Goal: Task Accomplishment & Management: Manage account settings

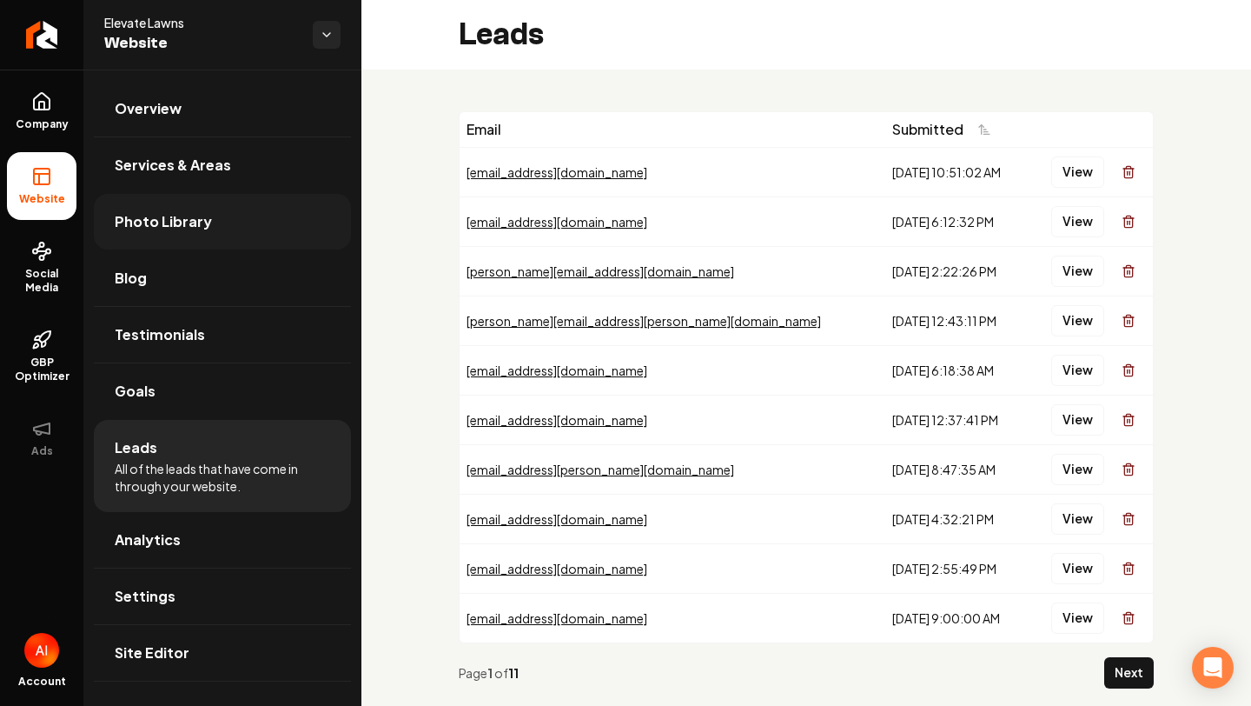
click at [174, 230] on span "Photo Library" at bounding box center [163, 221] width 97 height 21
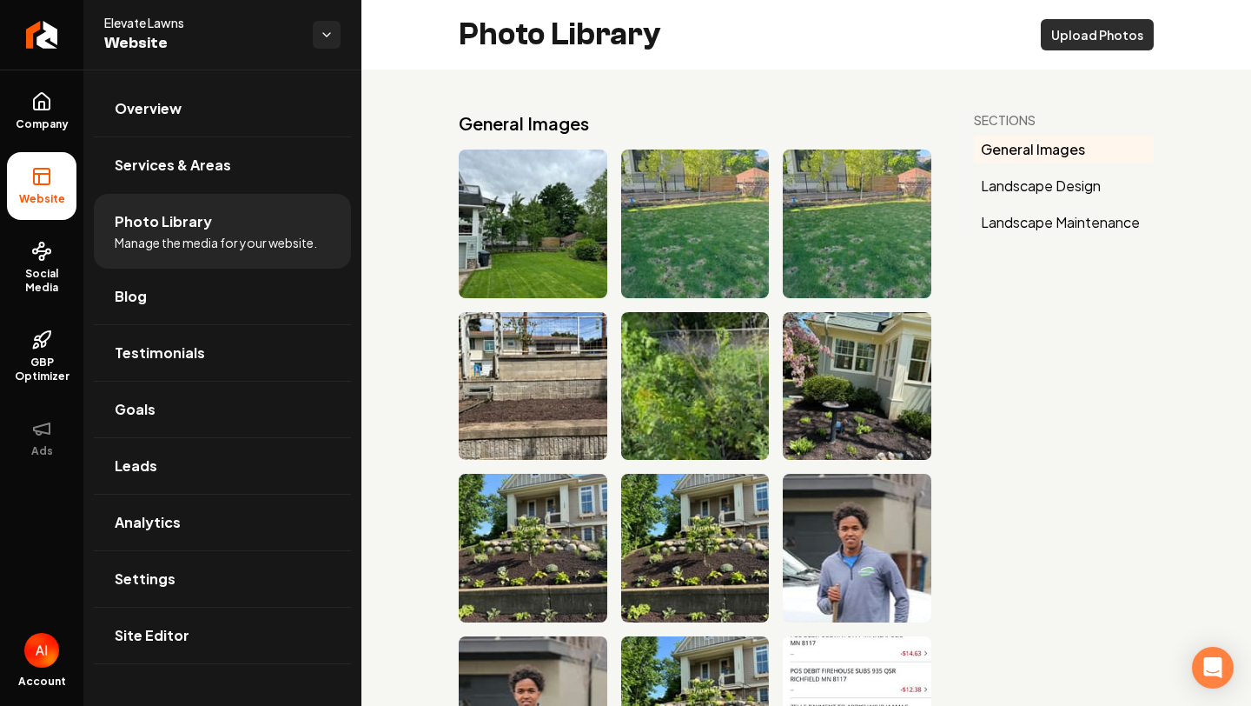
click at [1075, 36] on button "Upload Photos" at bounding box center [1097, 34] width 113 height 31
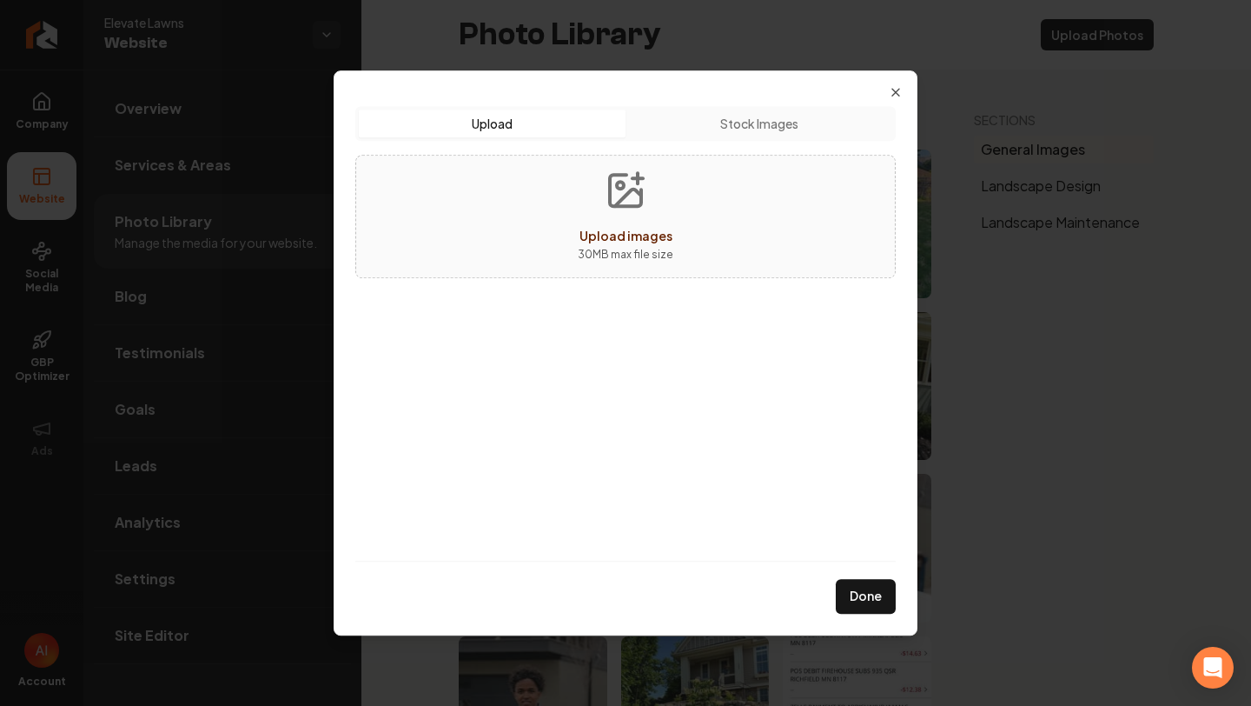
click at [632, 260] on p "30 MB max file size" at bounding box center [626, 254] width 96 height 17
type input "**********"
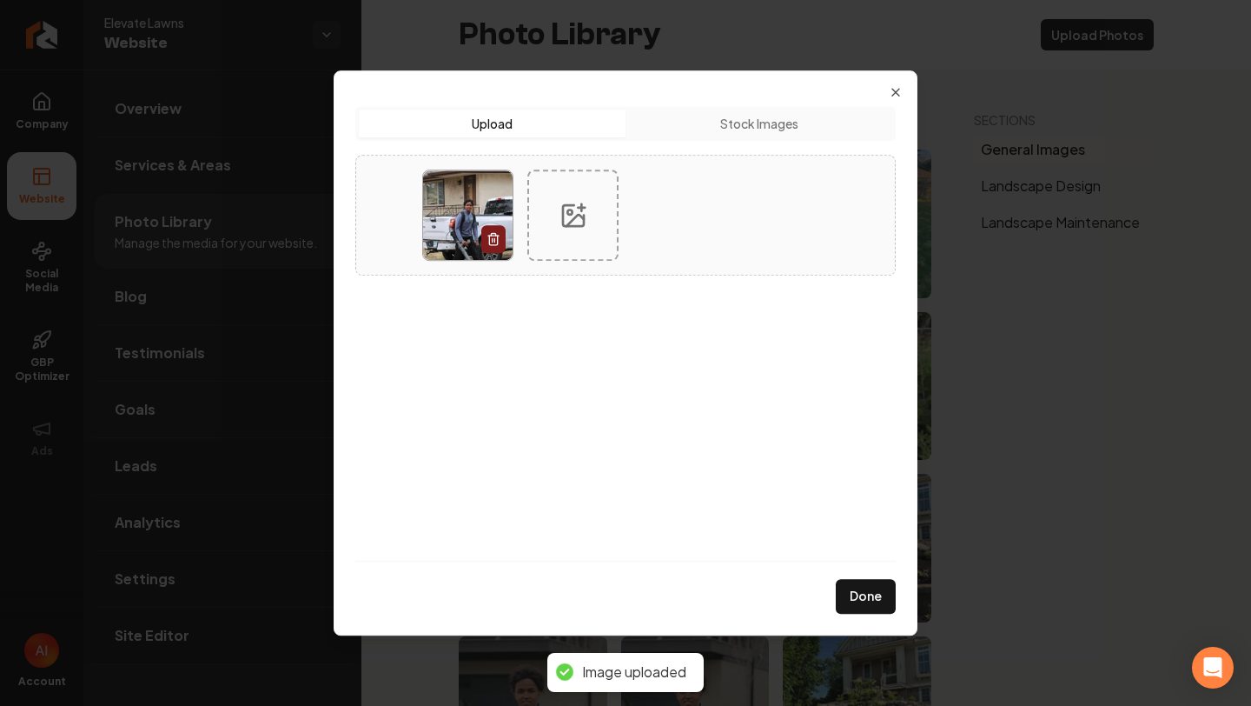
click at [564, 249] on div at bounding box center [572, 214] width 91 height 91
type input "**********"
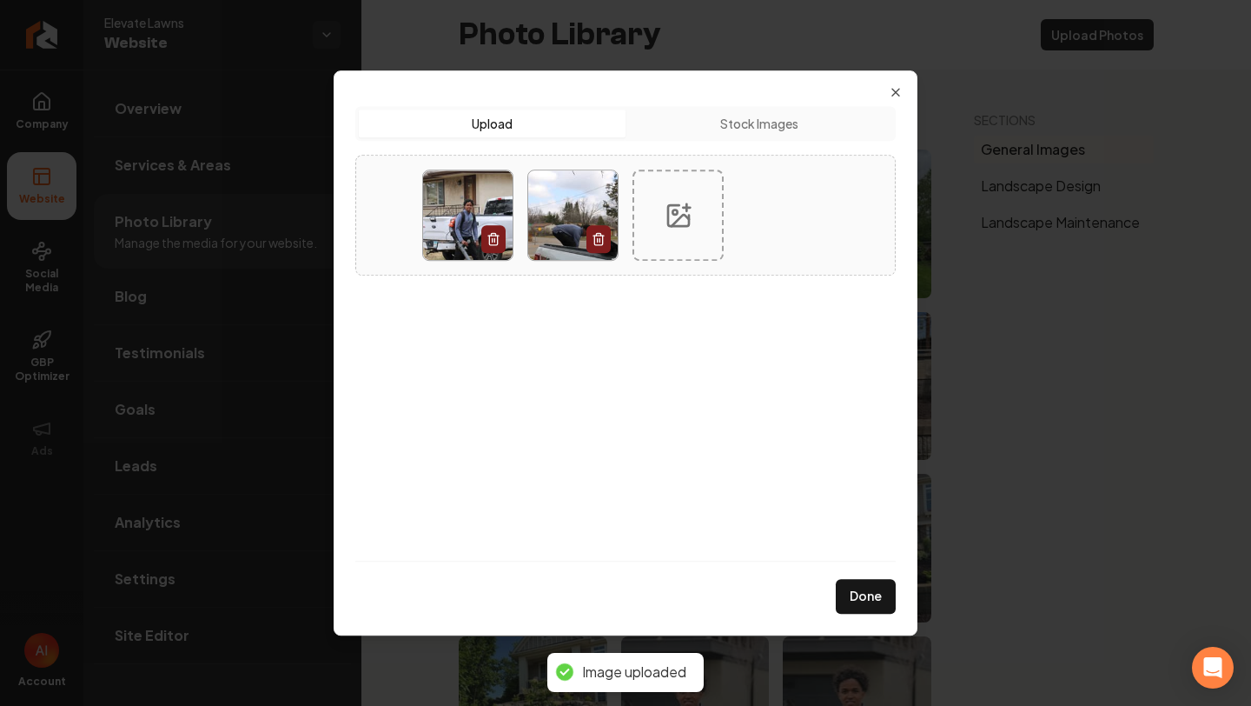
click at [656, 209] on div at bounding box center [678, 214] width 91 height 91
type input "**********"
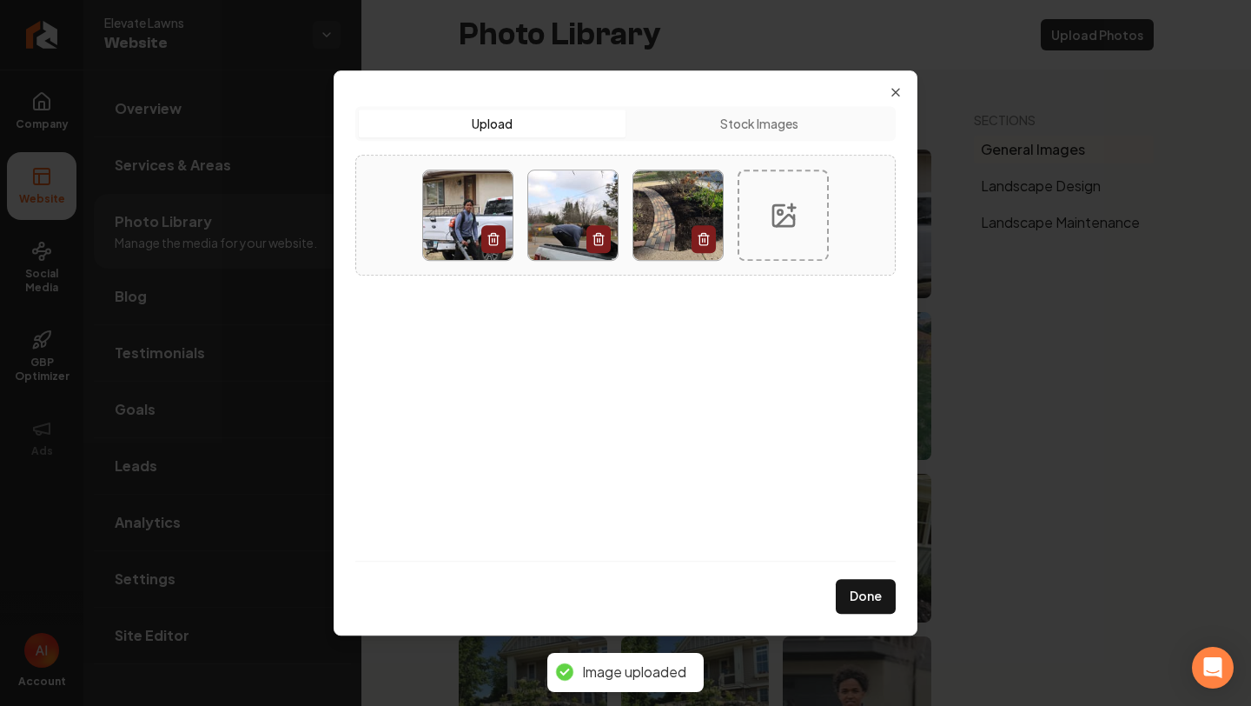
click at [779, 208] on icon at bounding box center [784, 216] width 28 height 28
type input "**********"
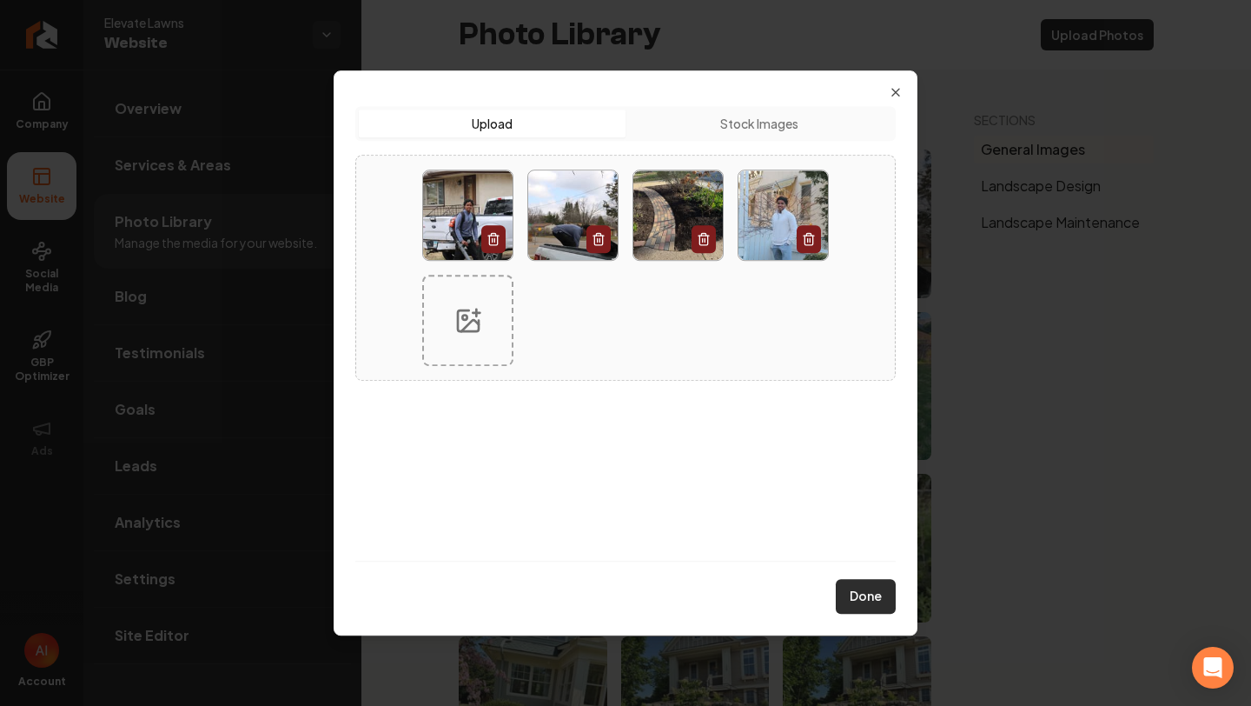
click at [892, 600] on button "Done" at bounding box center [866, 596] width 60 height 35
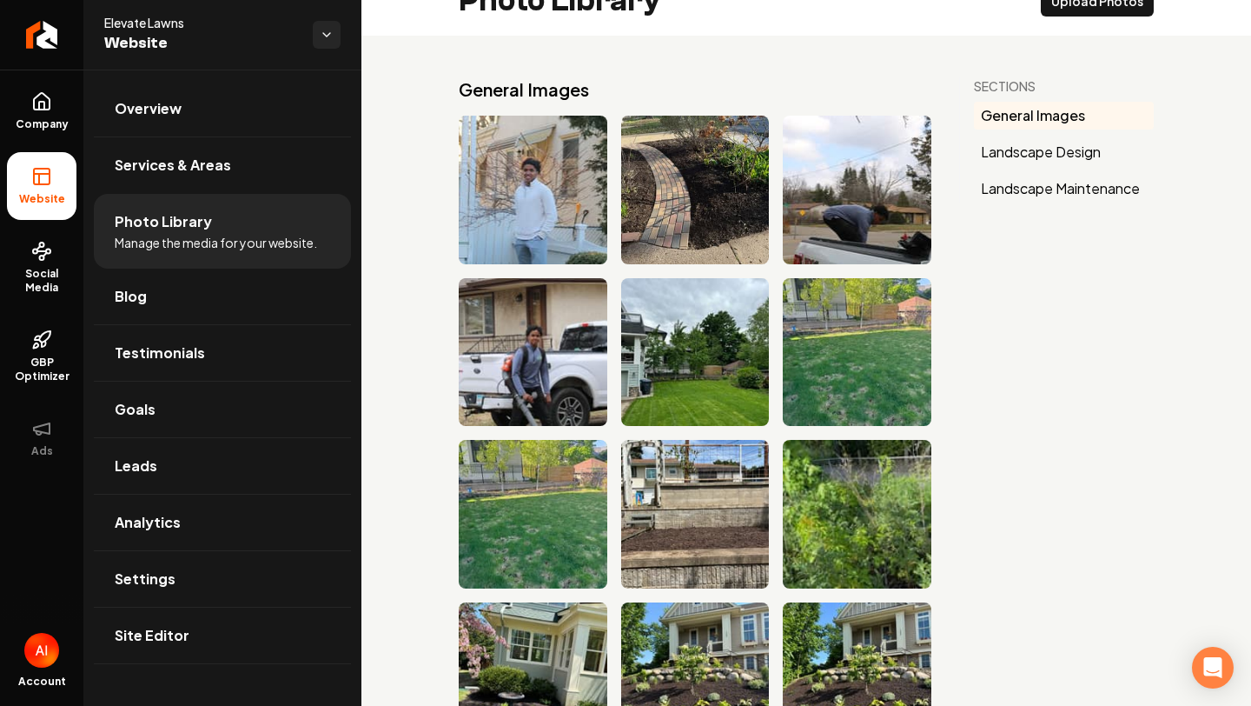
scroll to position [36, 0]
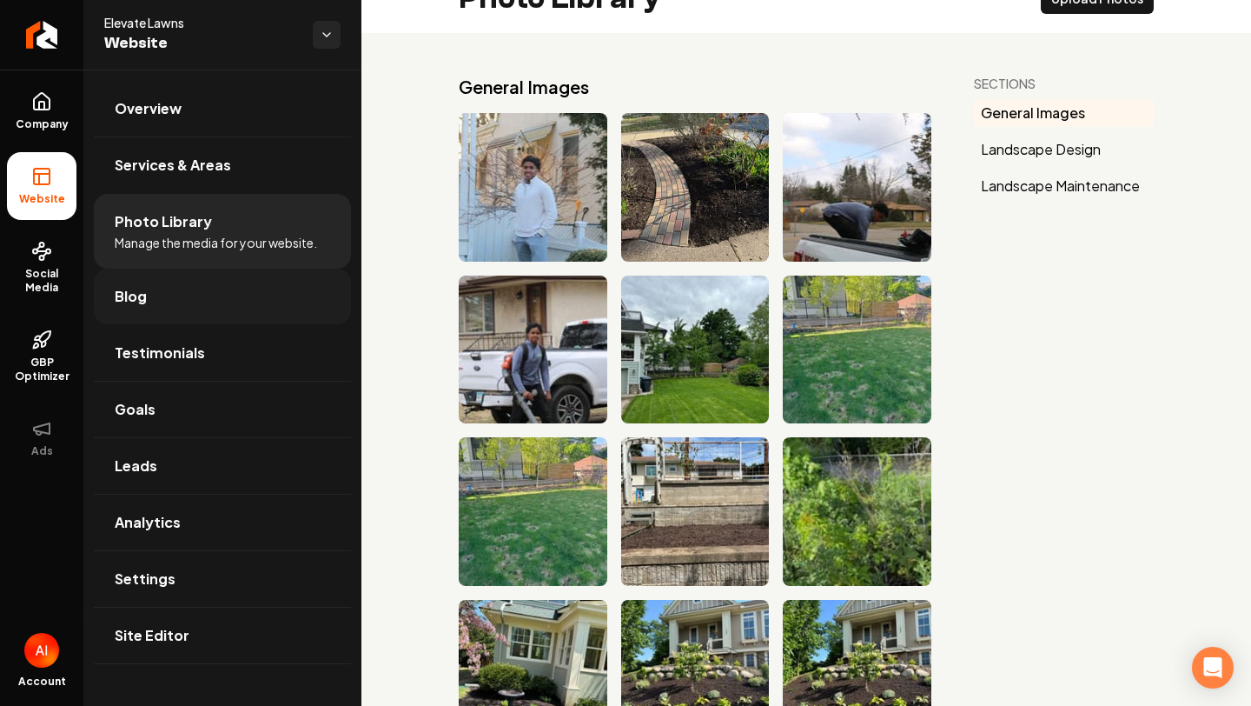
click at [280, 312] on link "Blog" at bounding box center [222, 297] width 257 height 56
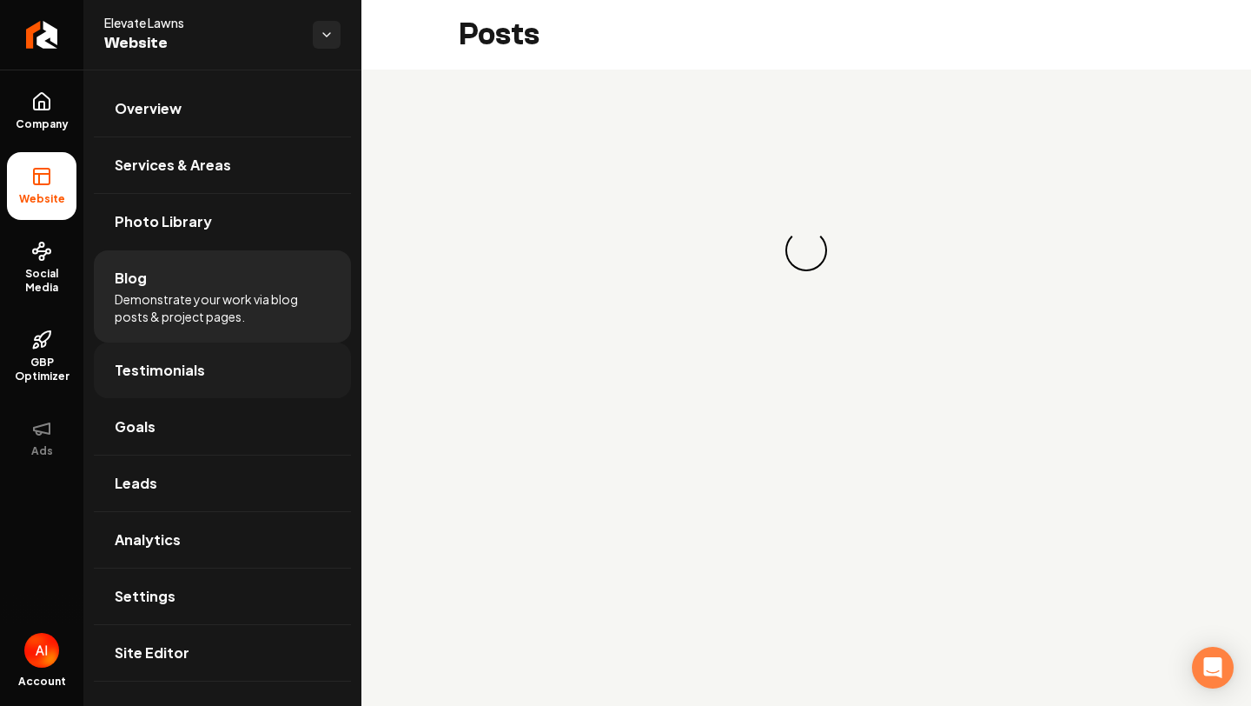
click at [280, 374] on link "Testimonials" at bounding box center [222, 370] width 257 height 56
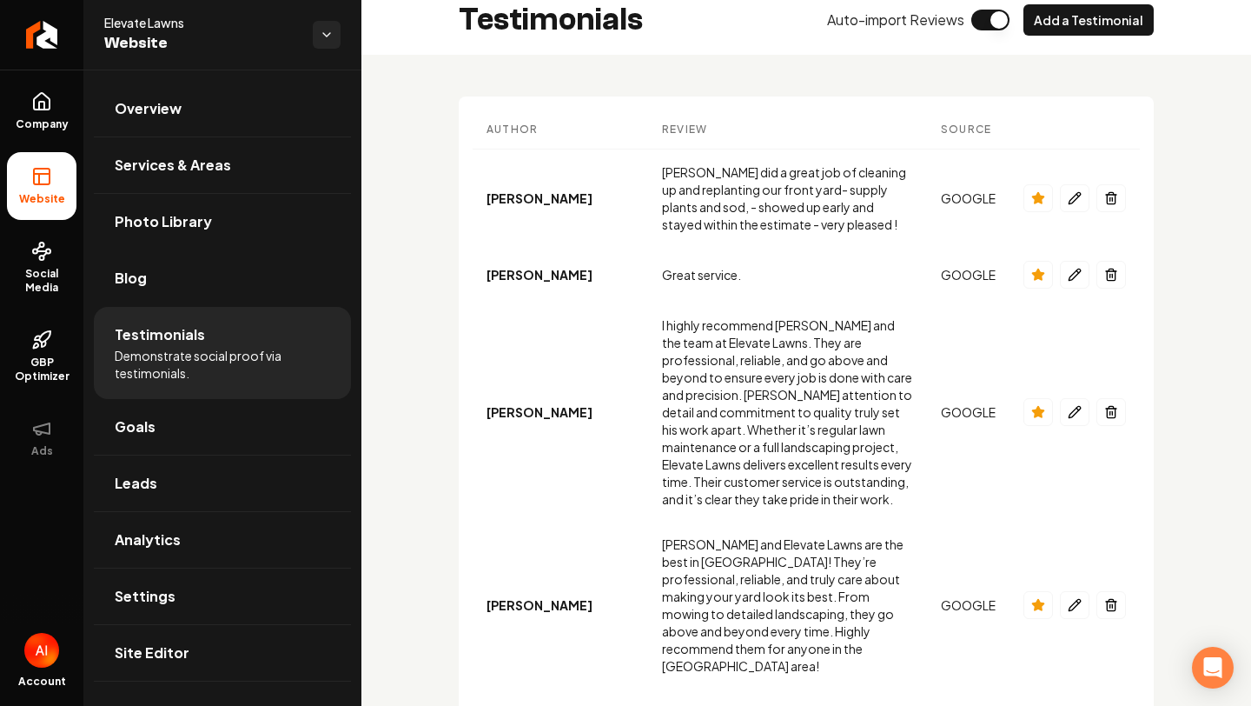
scroll to position [17, 0]
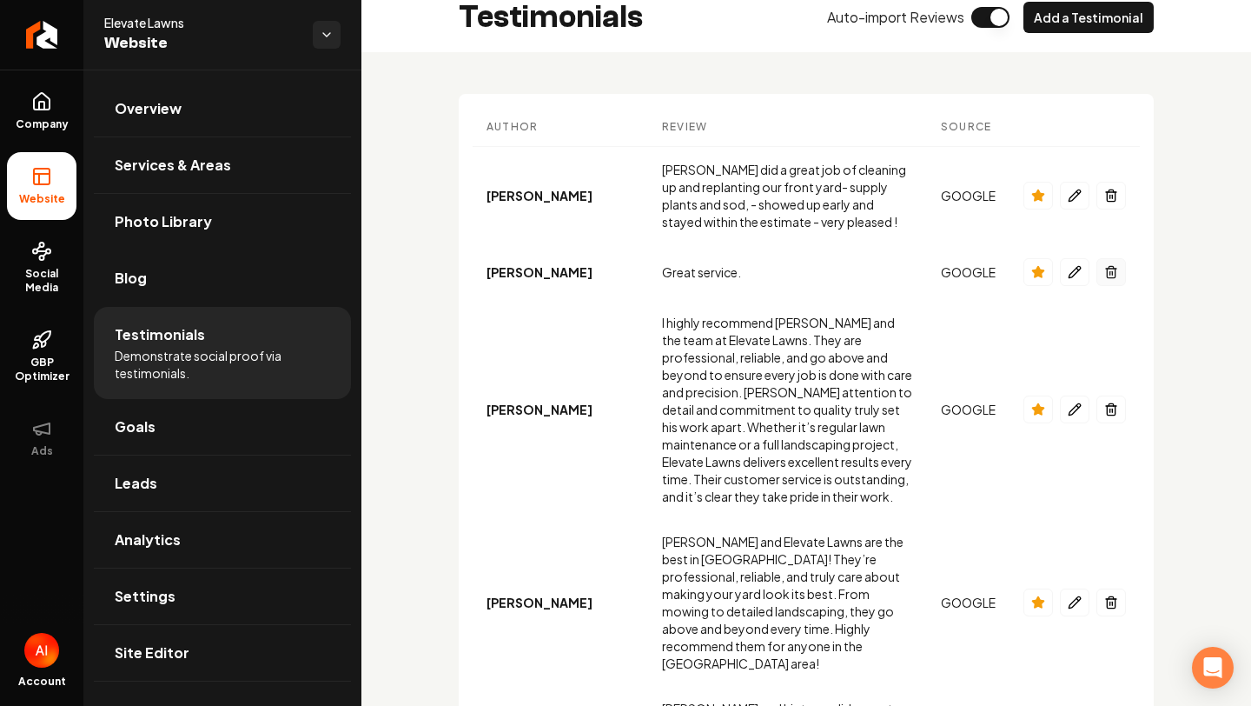
click at [1122, 275] on button "Main content area" at bounding box center [1112, 272] width 30 height 28
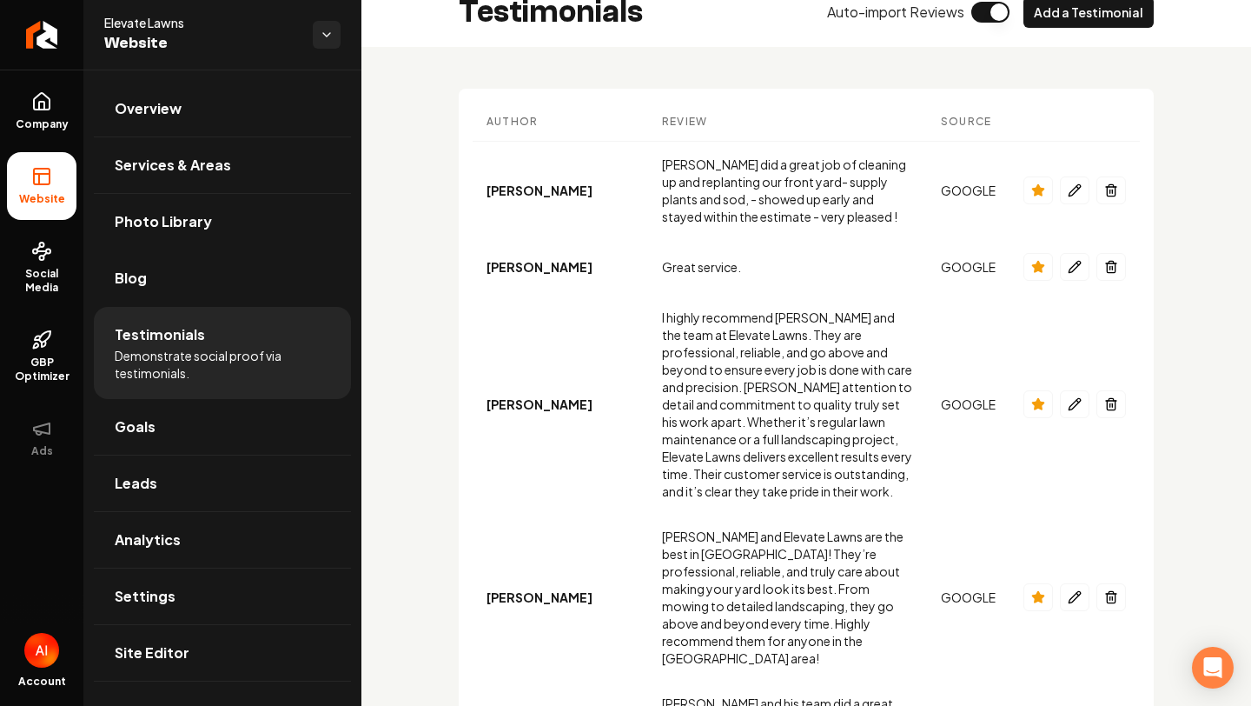
scroll to position [0, 0]
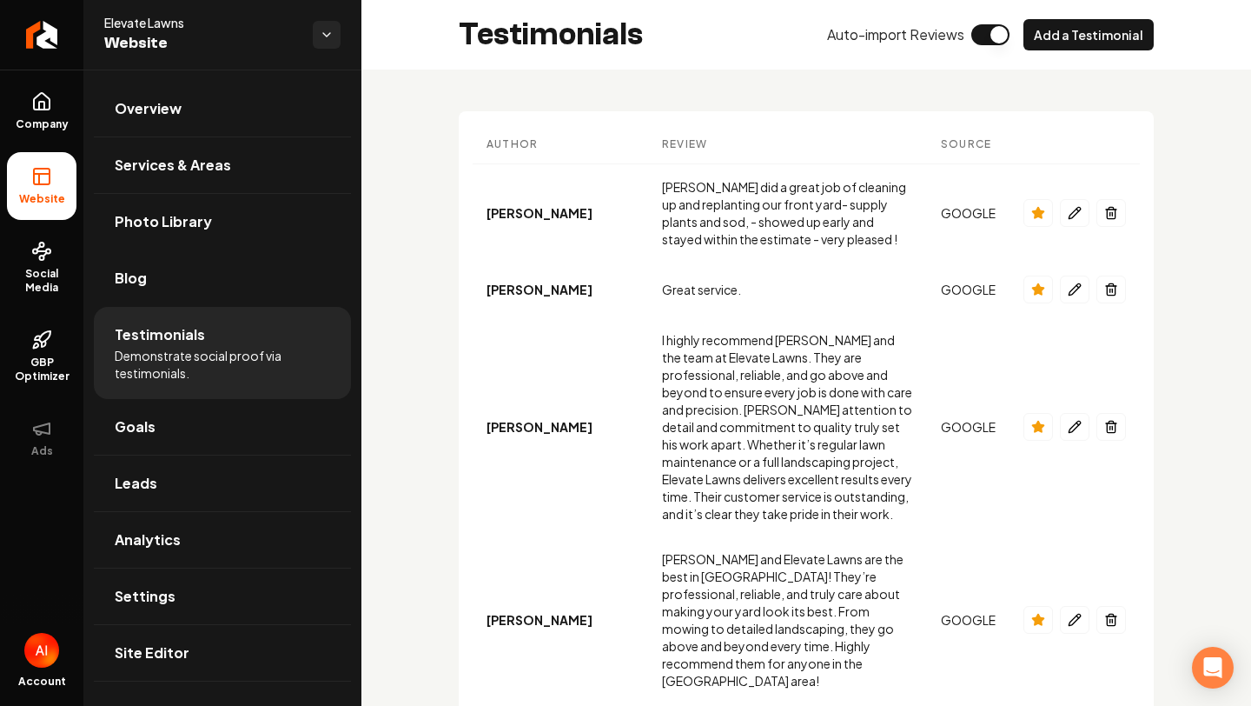
click at [1002, 19] on div "Auto-import Reviews Add a Testimonial" at bounding box center [990, 34] width 327 height 31
click at [1002, 26] on button "Main content area" at bounding box center [991, 34] width 38 height 21
click at [985, 33] on button "Main content area" at bounding box center [991, 34] width 38 height 21
click at [1108, 280] on button "Main content area" at bounding box center [1112, 289] width 30 height 28
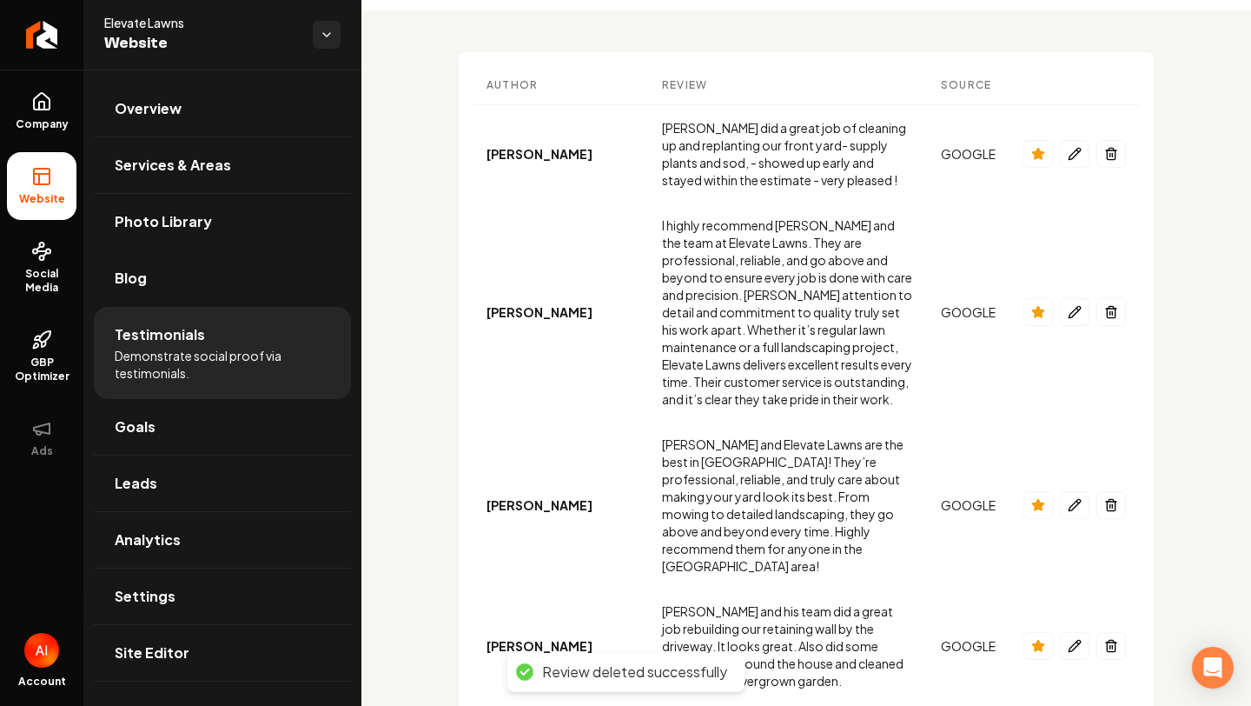
scroll to position [61, 0]
click at [1105, 306] on icon "Main content area" at bounding box center [1112, 310] width 14 height 14
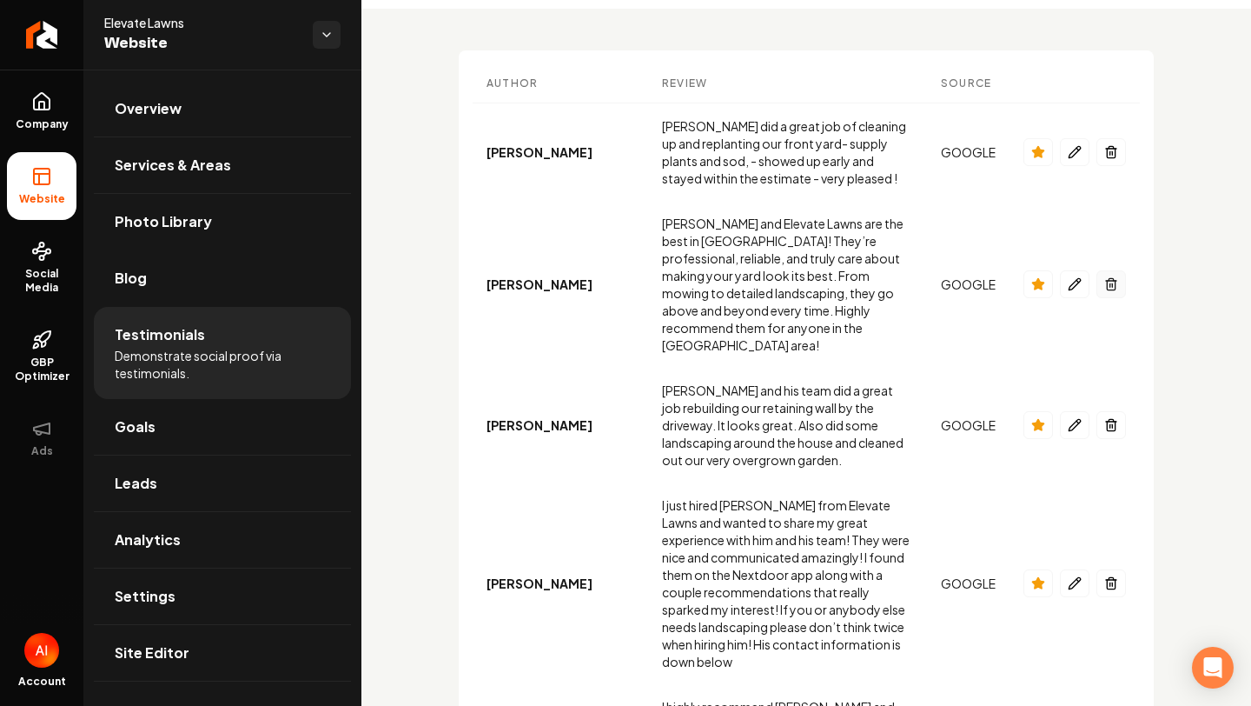
click at [1103, 270] on button "Main content area" at bounding box center [1112, 284] width 30 height 28
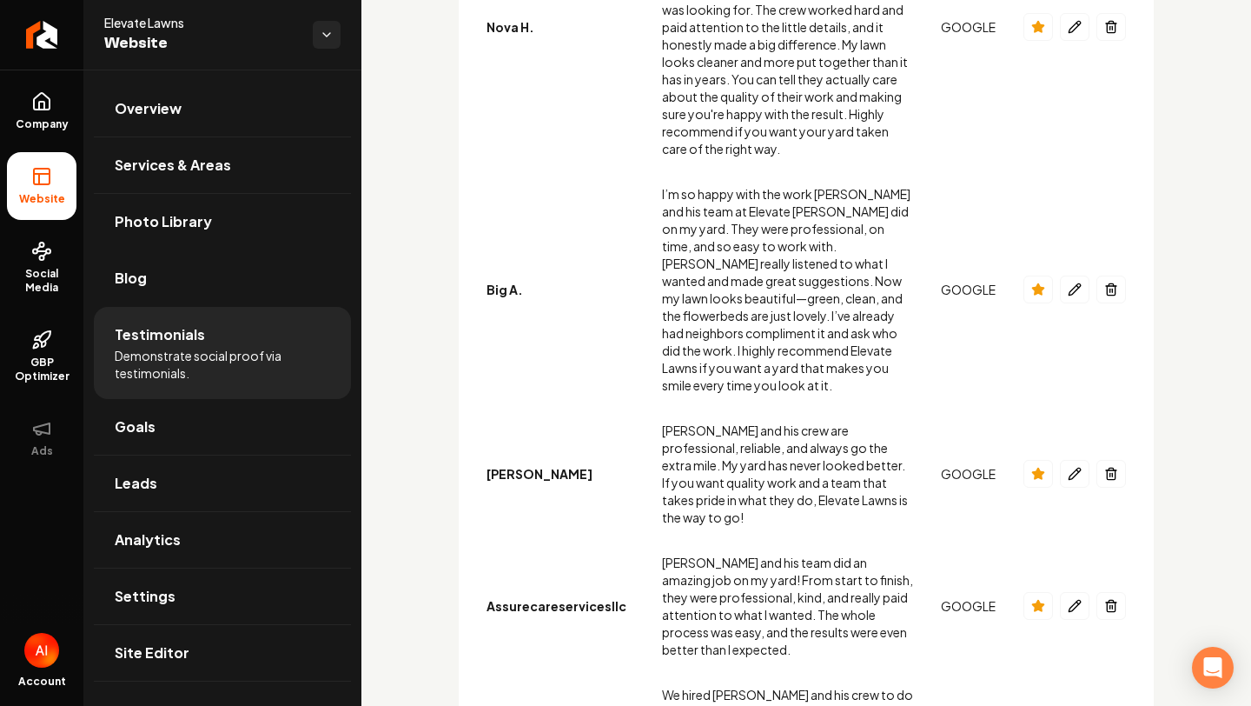
scroll to position [1523, 0]
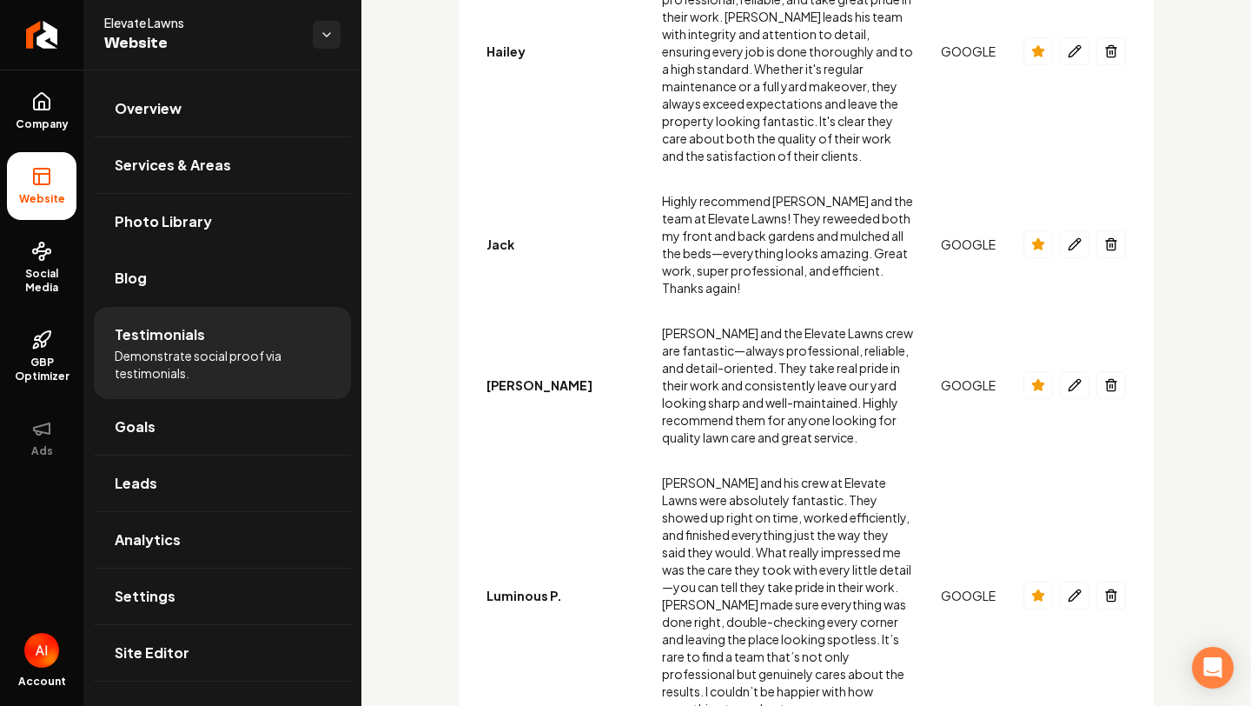
scroll to position [653, 0]
click at [1032, 589] on icon "Main content area" at bounding box center [1039, 596] width 14 height 14
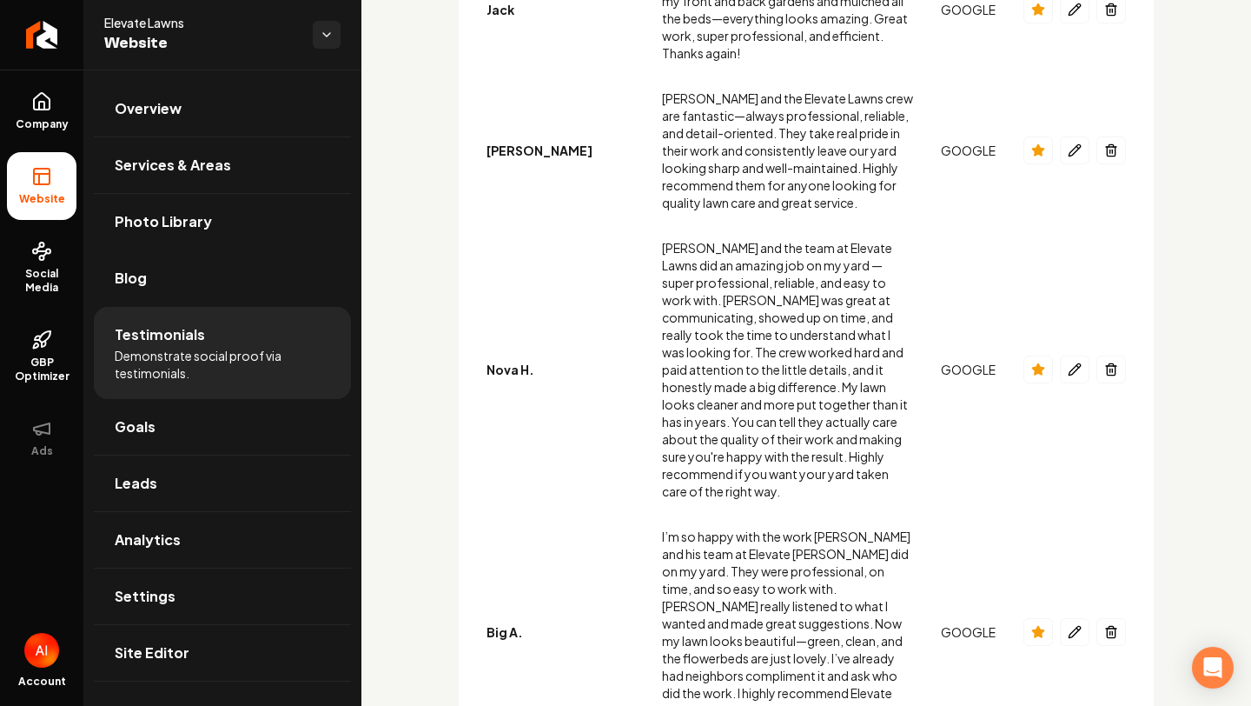
scroll to position [916, 0]
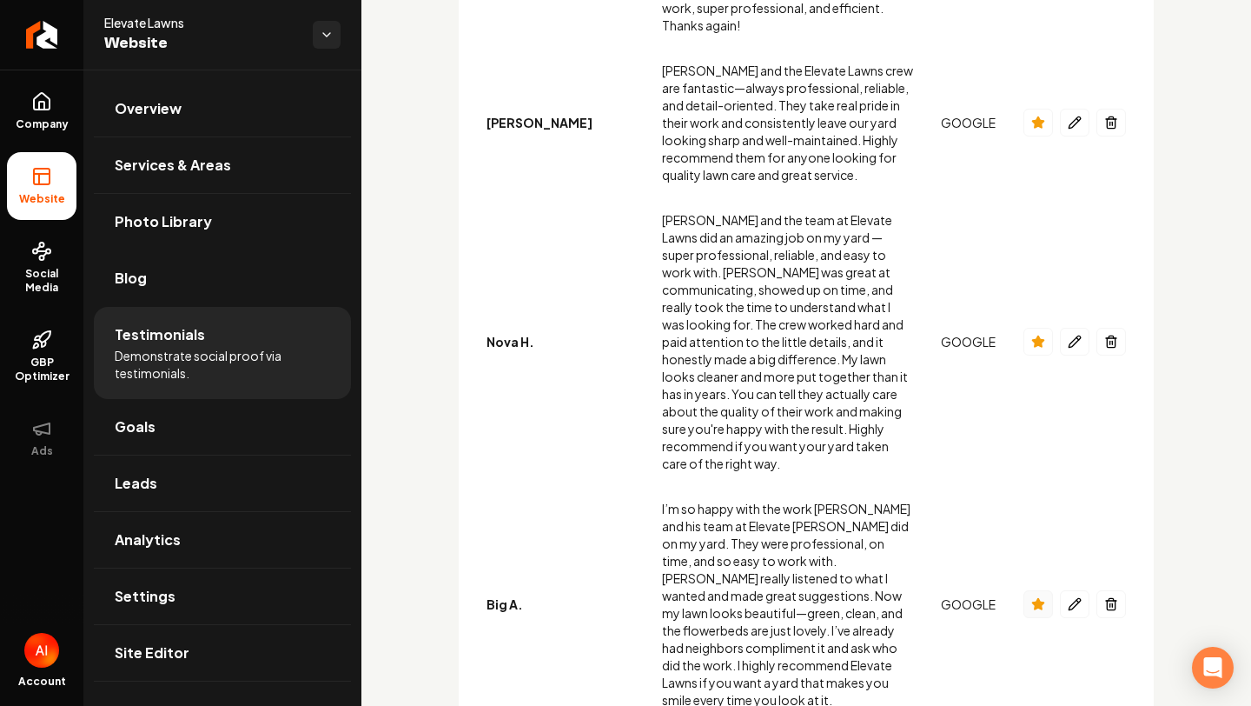
click at [1032, 597] on icon "Main content area" at bounding box center [1039, 604] width 14 height 14
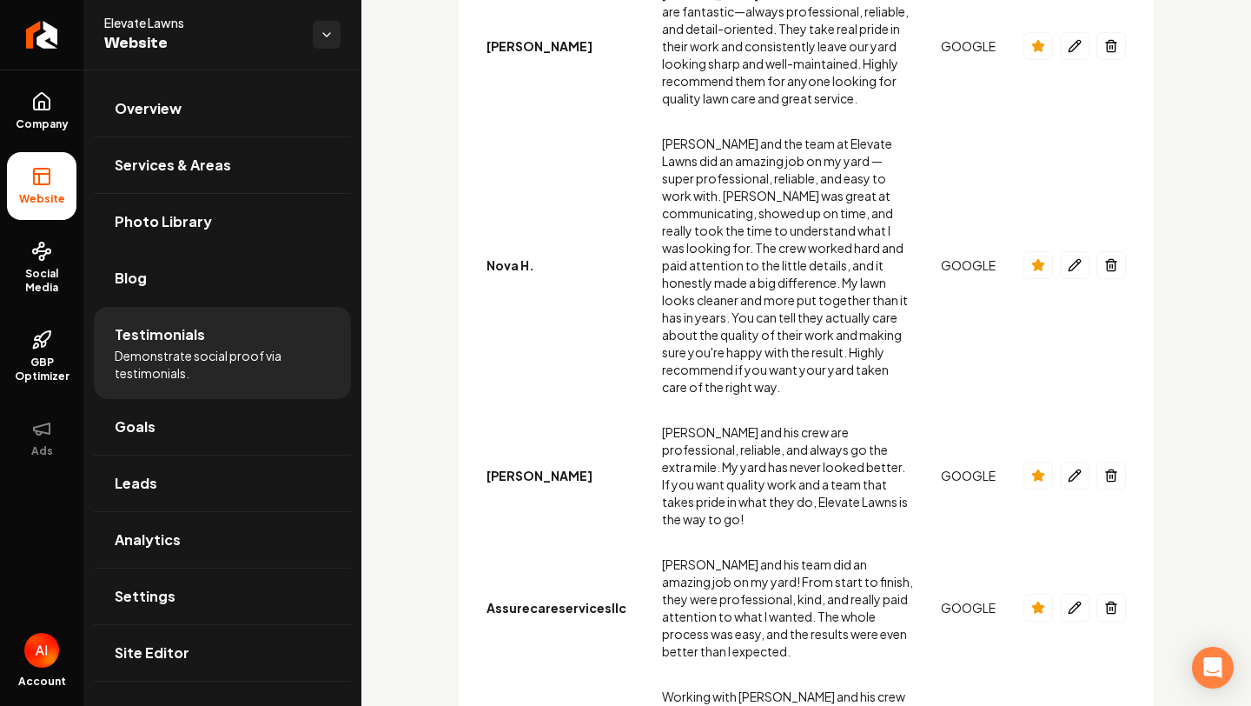
scroll to position [993, 0]
click at [1025, 461] on button "Main content area" at bounding box center [1039, 475] width 30 height 28
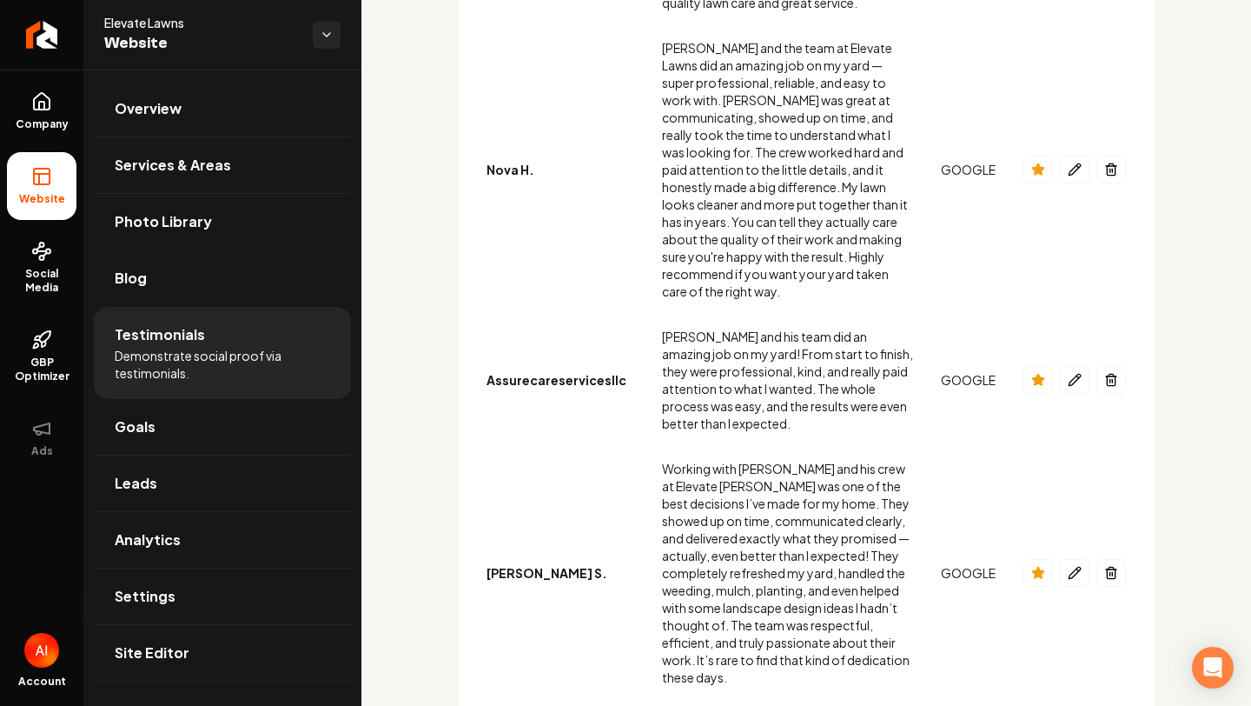
scroll to position [1091, 0]
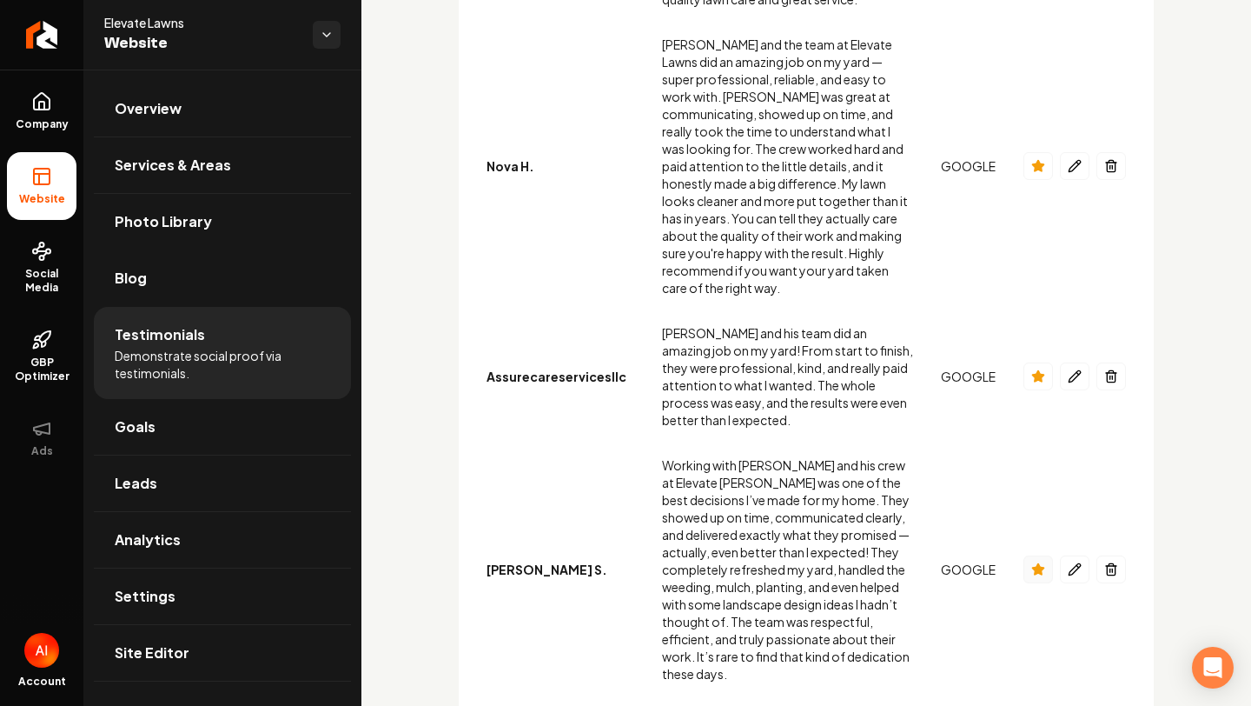
click at [1044, 562] on icon "Main content area" at bounding box center [1039, 569] width 14 height 14
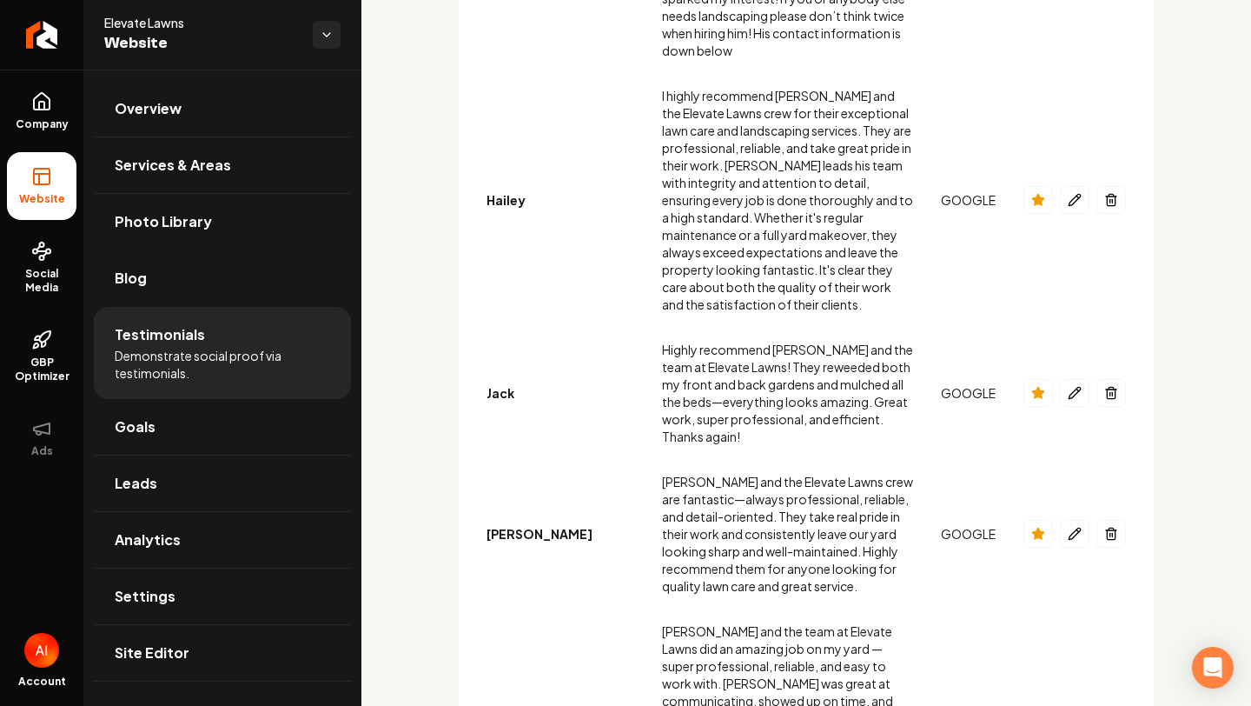
scroll to position [0, 0]
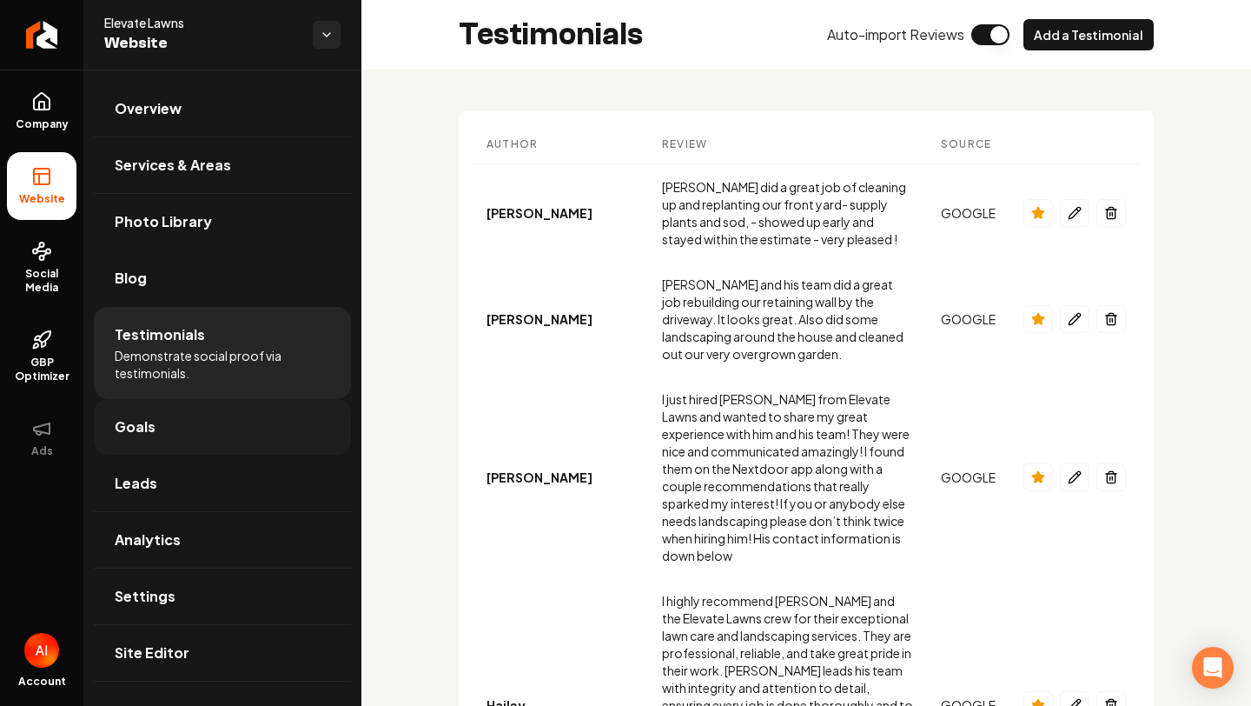
click at [222, 415] on link "Goals" at bounding box center [222, 427] width 257 height 56
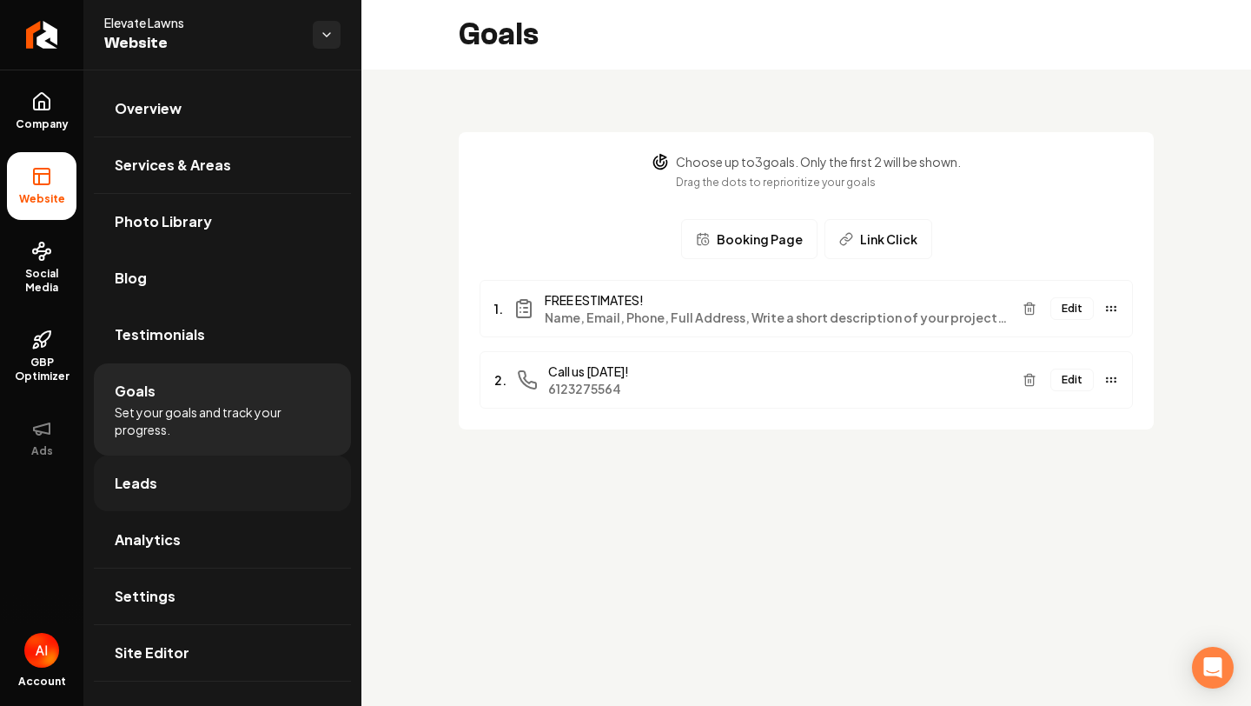
click at [198, 494] on link "Leads" at bounding box center [222, 483] width 257 height 56
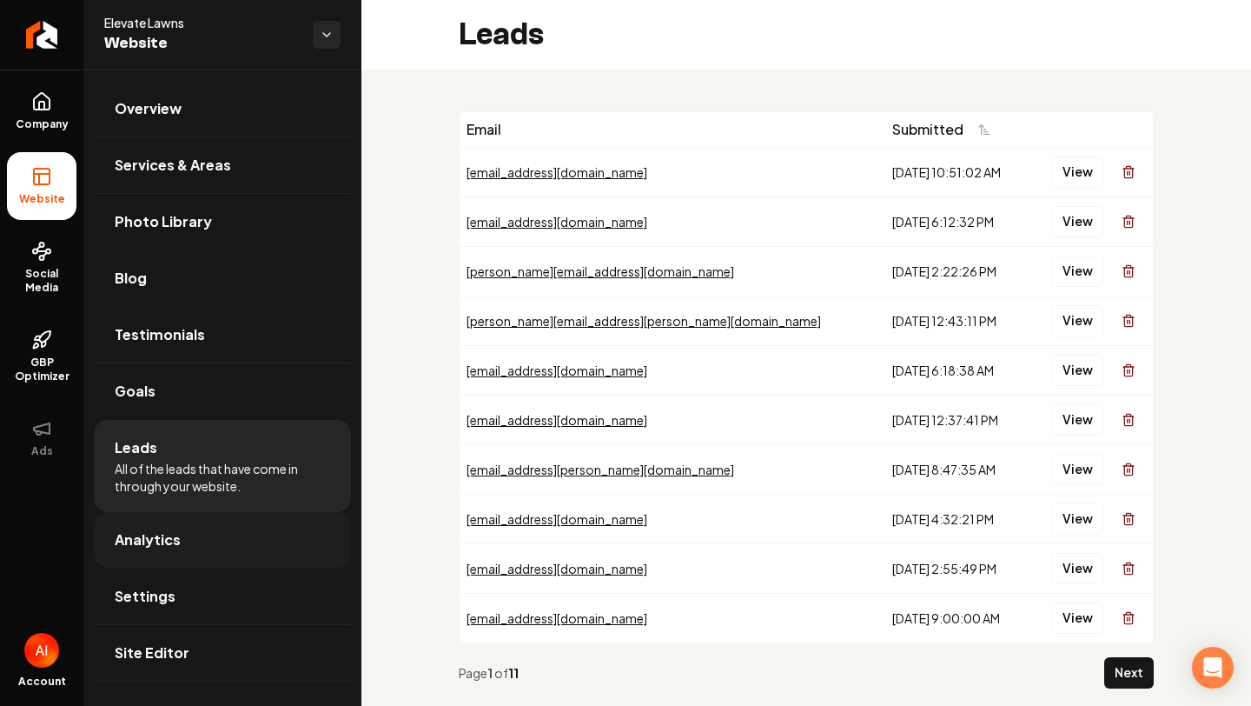
click at [202, 541] on link "Analytics" at bounding box center [222, 540] width 257 height 56
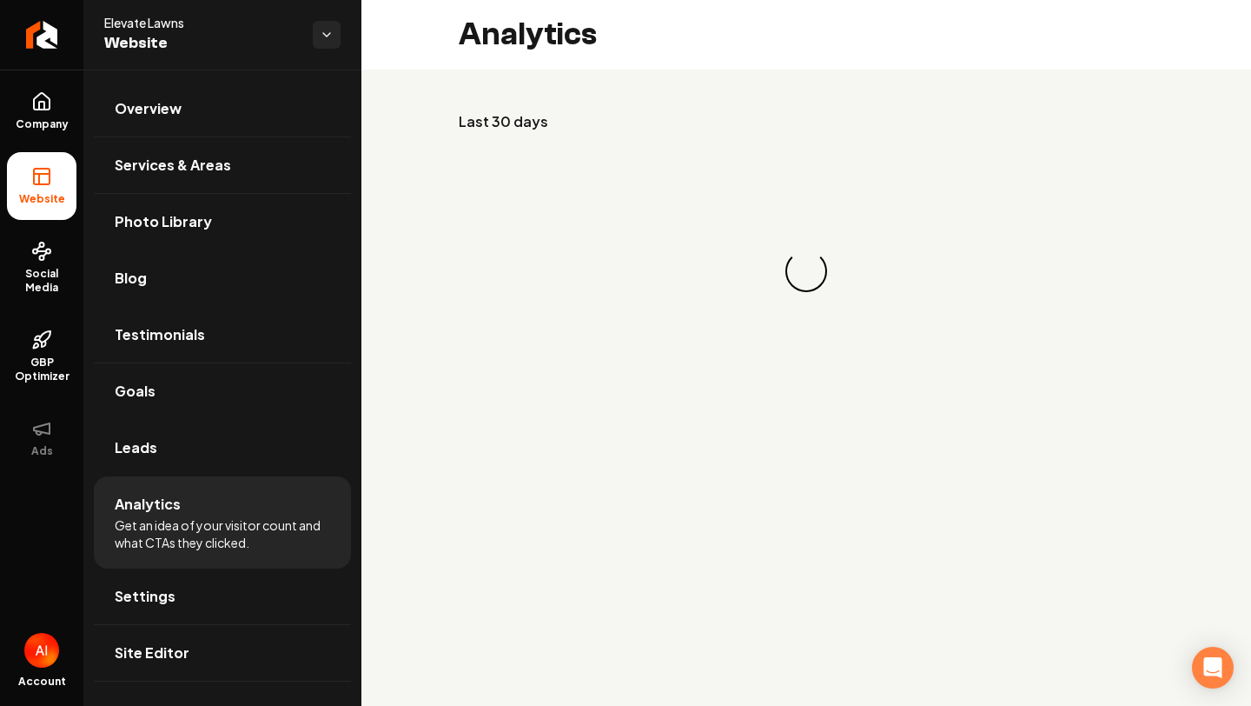
click at [207, 516] on span "Get an idea of your visitor count and what CTAs they clicked." at bounding box center [223, 533] width 216 height 35
click at [192, 450] on link "Leads" at bounding box center [222, 448] width 257 height 56
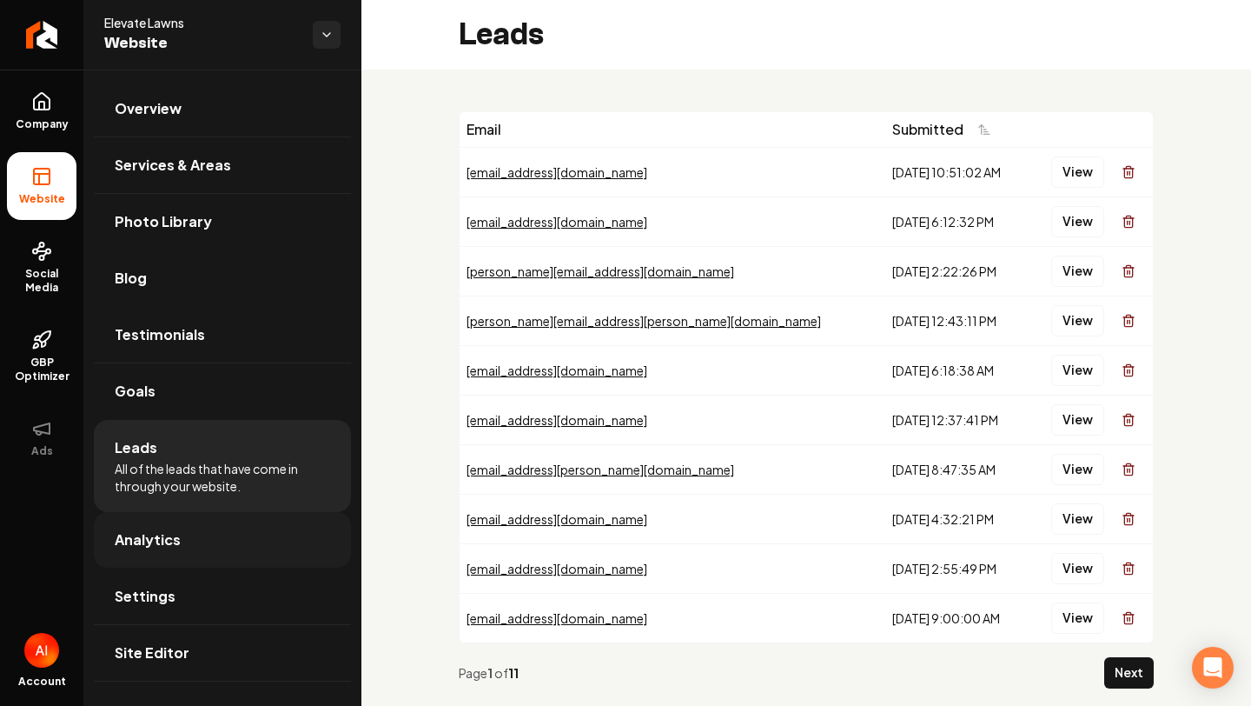
click at [254, 558] on link "Analytics" at bounding box center [222, 540] width 257 height 56
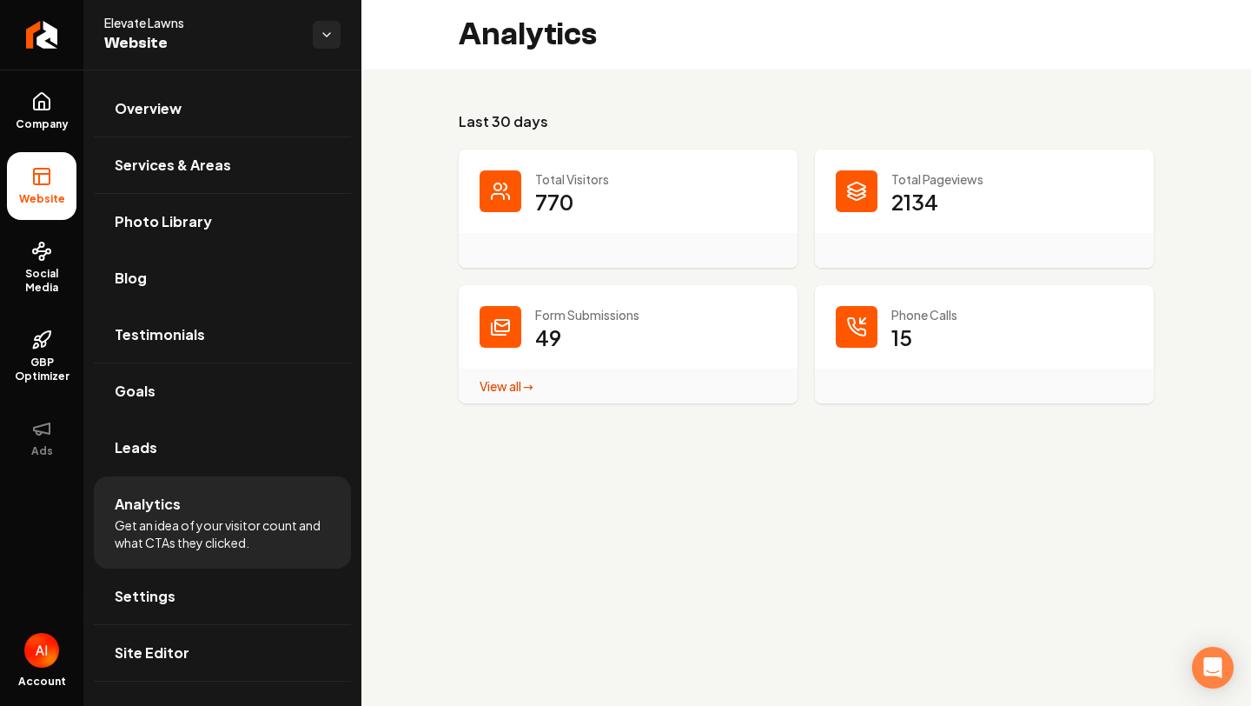
click at [503, 343] on div "Main content area" at bounding box center [501, 327] width 42 height 42
click at [861, 191] on icon "Main content area" at bounding box center [856, 191] width 21 height 21
click at [925, 191] on p "2134" at bounding box center [915, 202] width 47 height 28
click at [537, 206] on p "770" at bounding box center [554, 202] width 38 height 28
drag, startPoint x: 533, startPoint y: 210, endPoint x: 591, endPoint y: 202, distance: 58.9
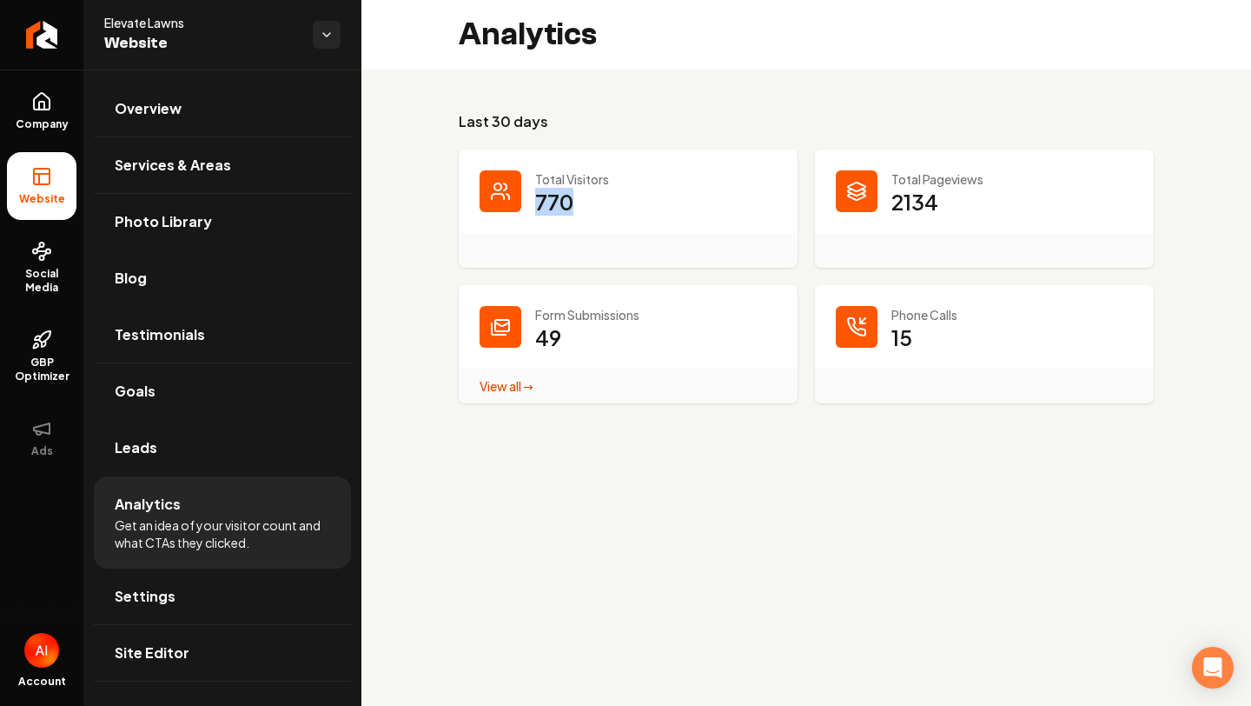
click at [590, 202] on div "Total Visitors 770" at bounding box center [628, 208] width 339 height 118
click at [591, 202] on dd "770" at bounding box center [656, 214] width 242 height 52
click at [854, 203] on div "Main content area" at bounding box center [857, 191] width 42 height 42
click at [918, 191] on p "2134" at bounding box center [915, 202] width 47 height 28
click at [543, 211] on p "770" at bounding box center [554, 202] width 38 height 28
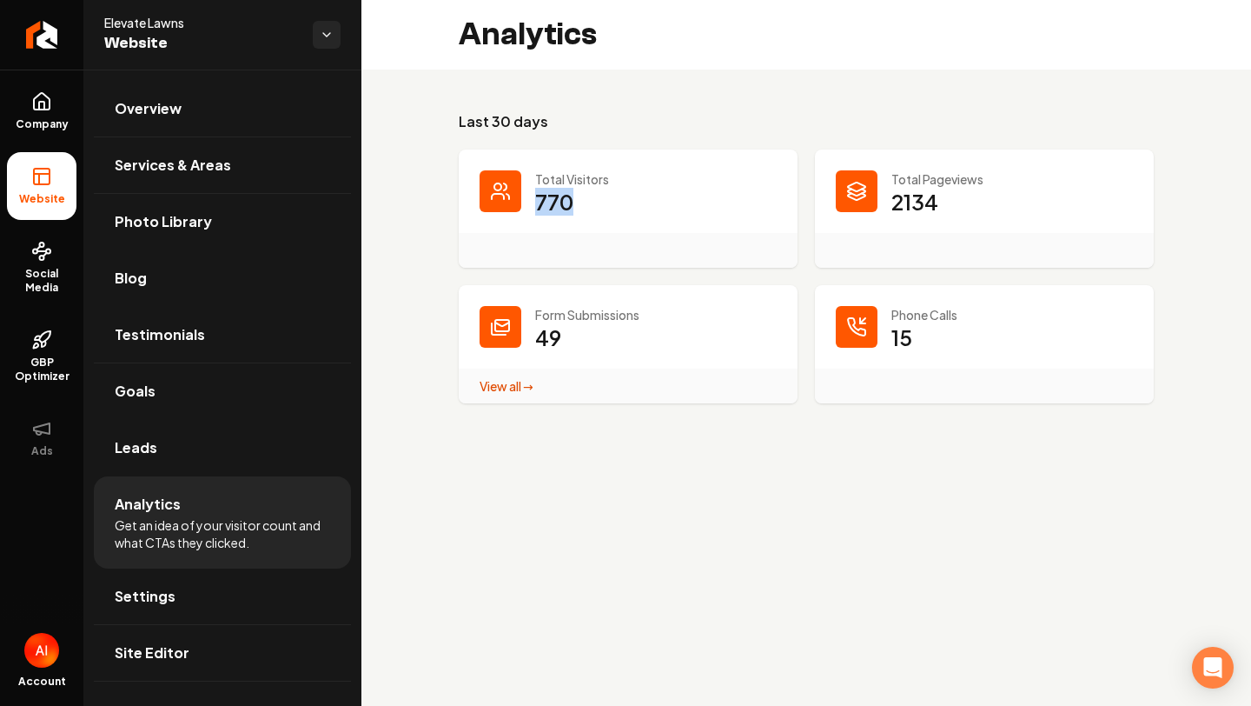
click at [543, 211] on p "770" at bounding box center [554, 202] width 38 height 28
click at [546, 211] on p "770" at bounding box center [554, 202] width 38 height 28
